Goal: Find specific page/section: Find specific page/section

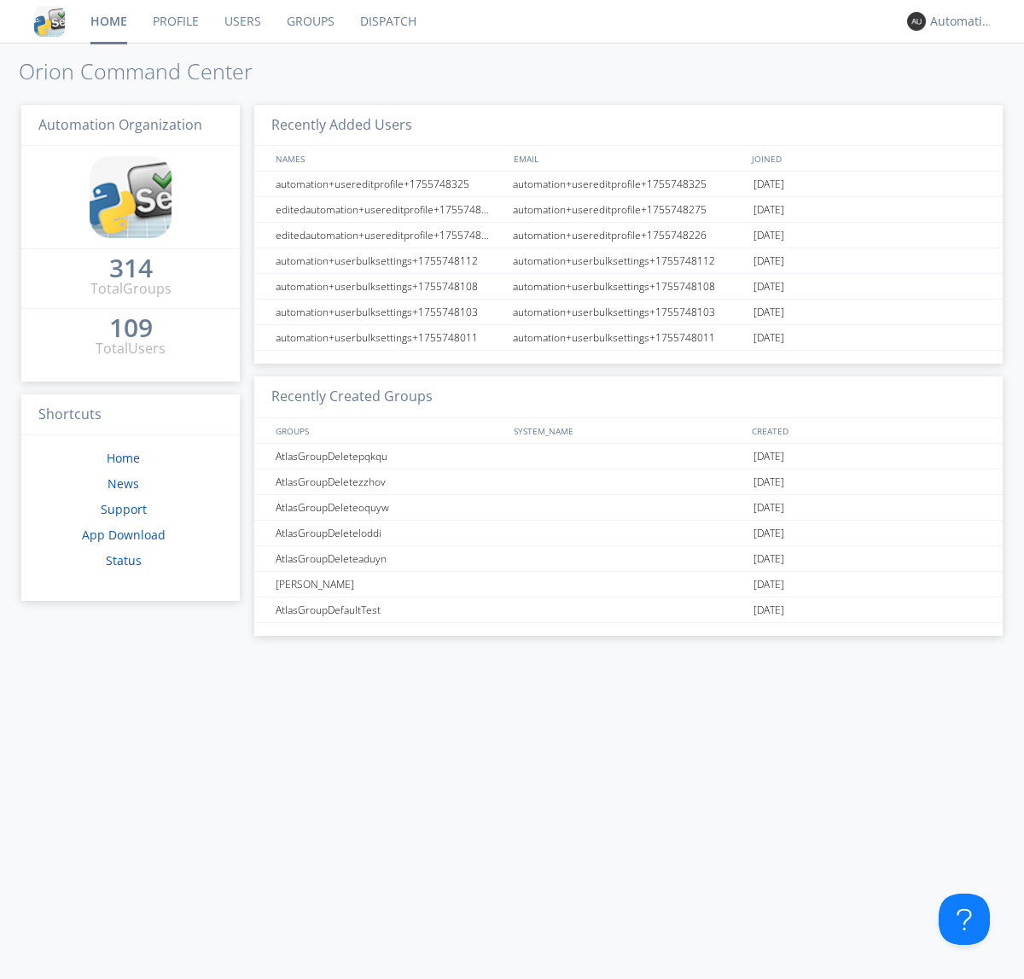
click at [387, 21] on link "Dispatch" at bounding box center [388, 21] width 82 height 43
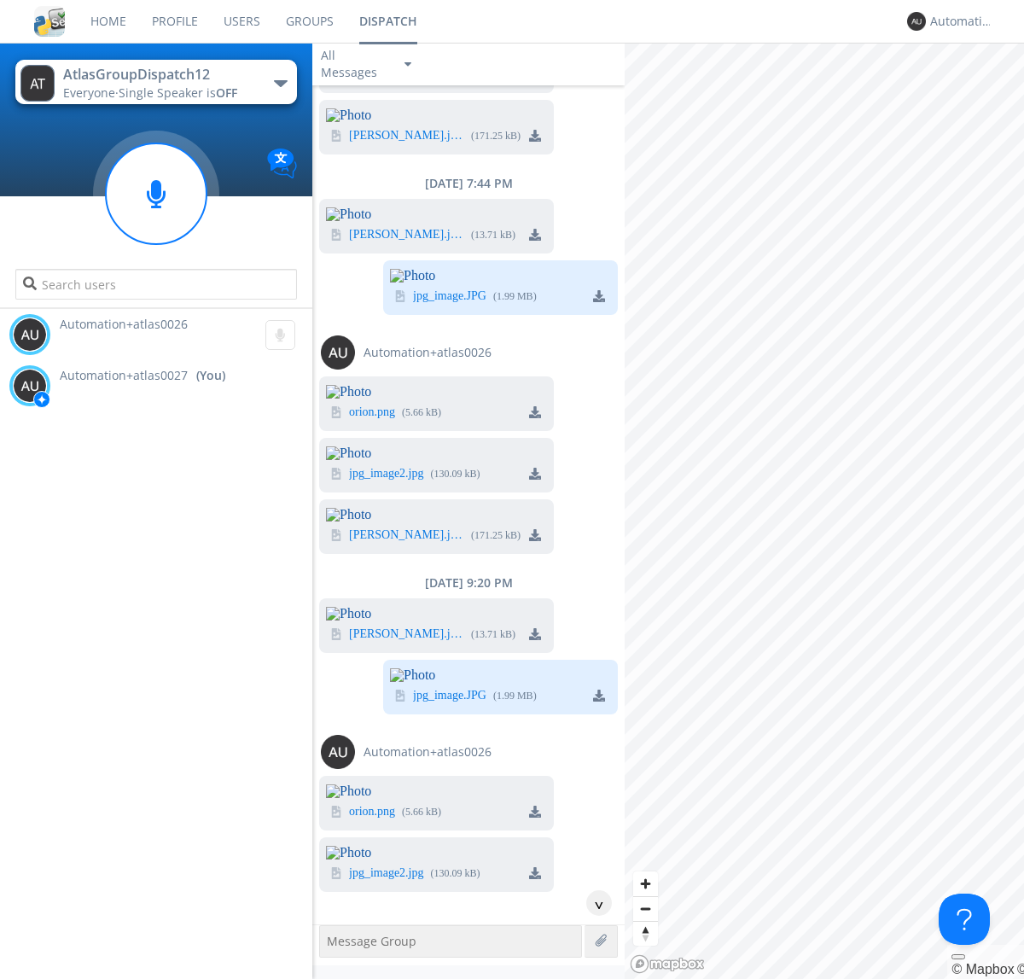
scroll to position [6010, 0]
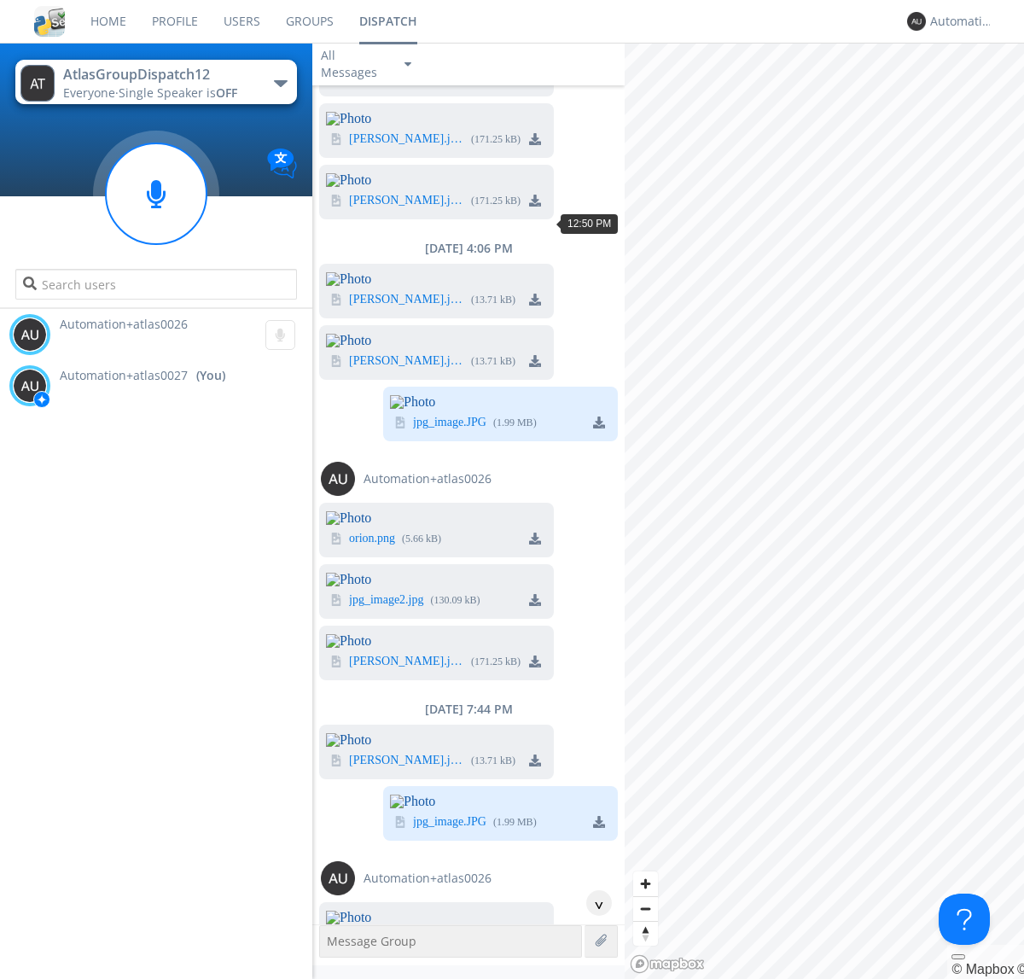
scroll to position [581, 0]
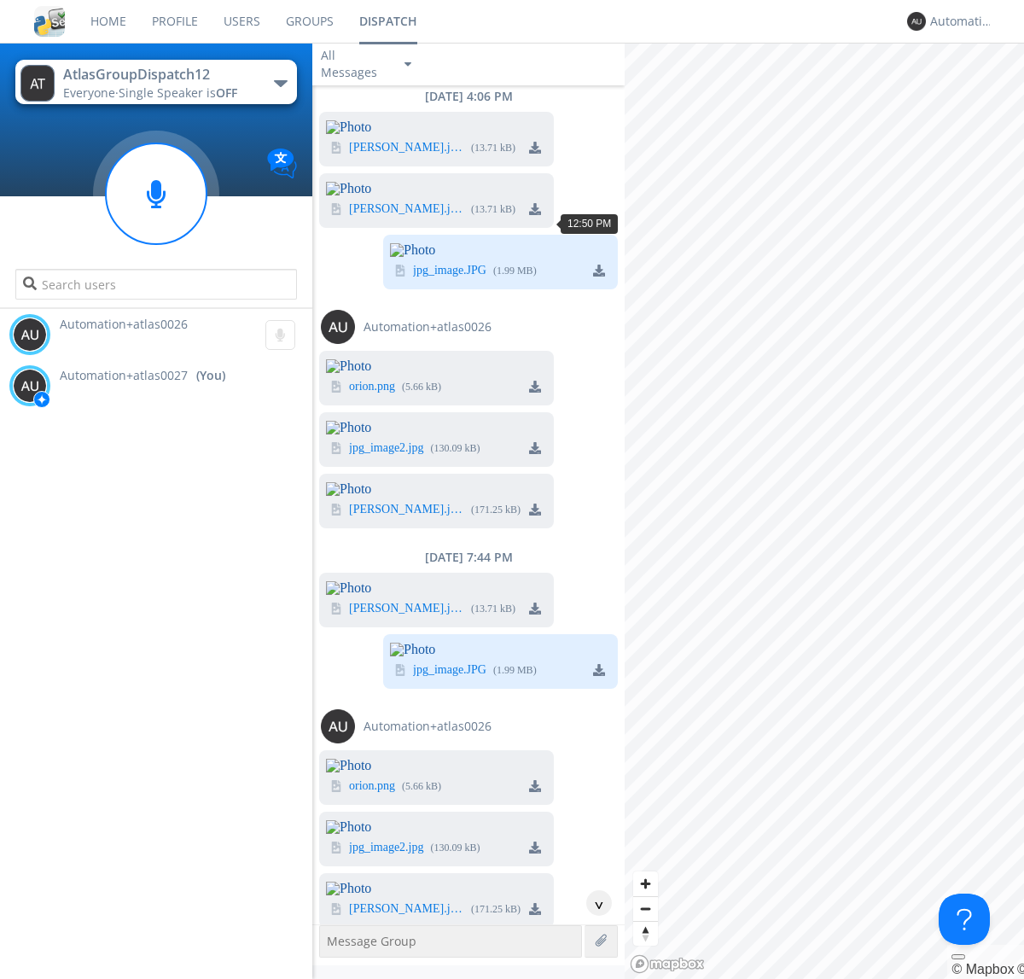
click at [592, 903] on div "^" at bounding box center [599, 903] width 26 height 26
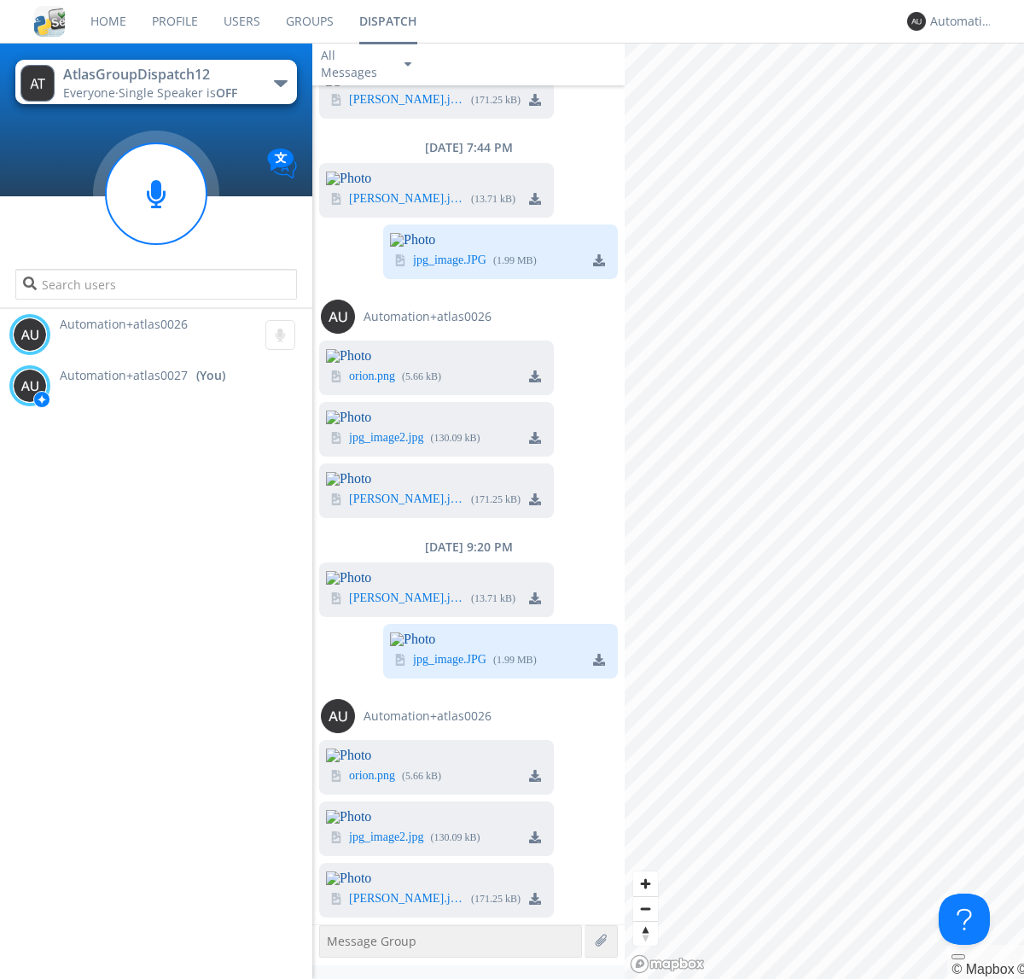
scroll to position [6834, 0]
click at [958, 21] on div "Automation+atlas0027" at bounding box center [962, 21] width 64 height 17
